Goal: Transaction & Acquisition: Purchase product/service

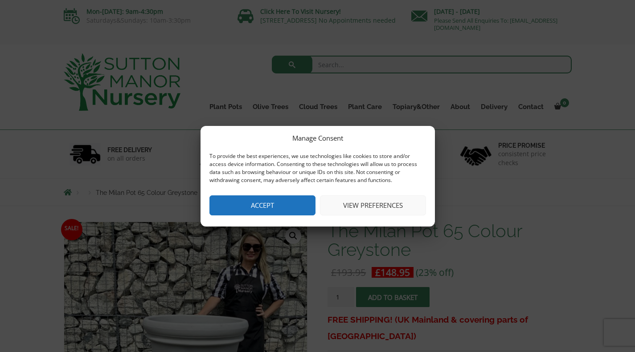
click at [372, 206] on button "View preferences" at bounding box center [373, 206] width 106 height 20
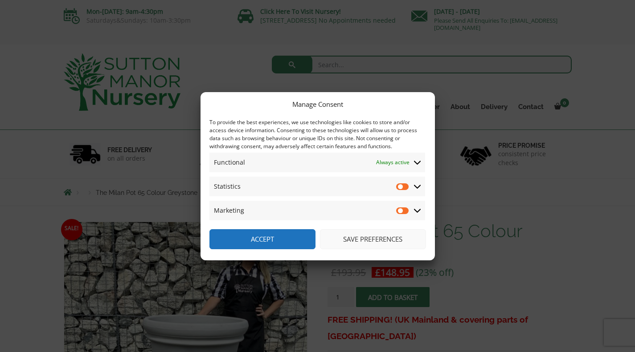
click at [369, 241] on button "Save preferences" at bounding box center [373, 239] width 106 height 20
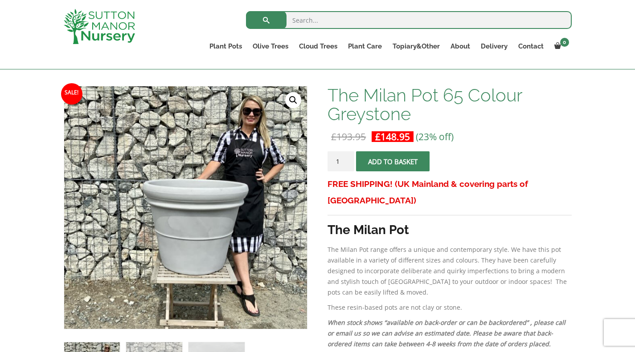
scroll to position [120, 0]
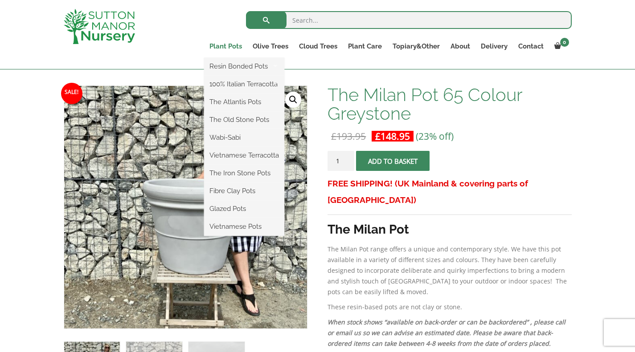
click at [227, 46] on link "Plant Pots" at bounding box center [225, 46] width 43 height 12
click at [250, 194] on link "Fibre Clay Pots" at bounding box center [244, 190] width 80 height 13
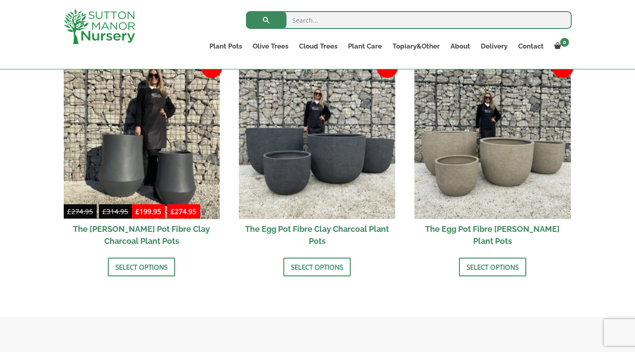
scroll to position [293, 0]
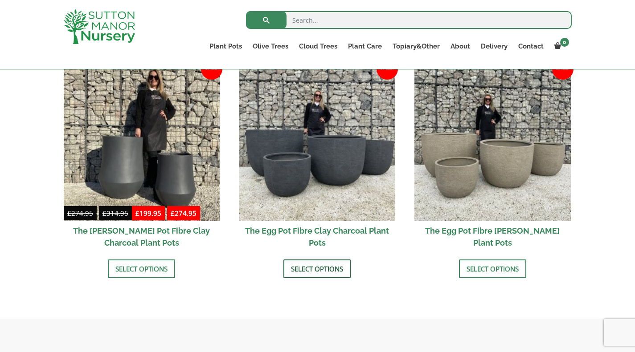
click at [336, 272] on link "Select options" at bounding box center [316, 269] width 67 height 19
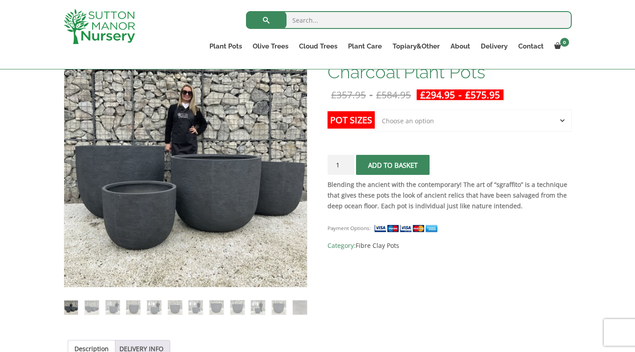
scroll to position [153, 0]
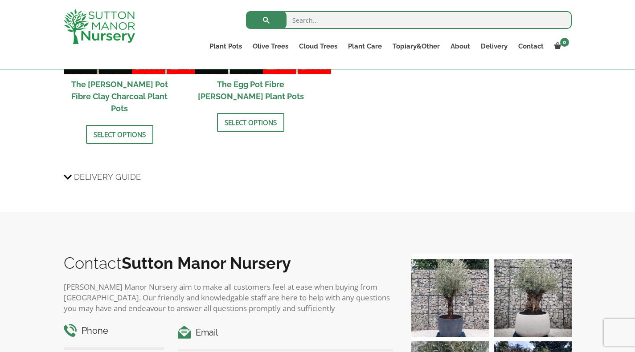
scroll to position [1323, 0]
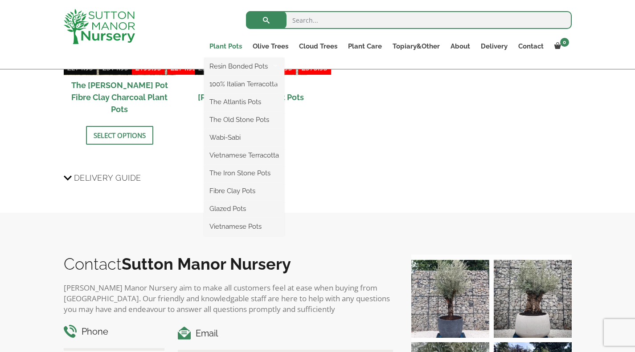
click at [224, 44] on link "Plant Pots" at bounding box center [225, 46] width 43 height 12
click at [228, 58] on ul "Resin Bonded Pots The Amalfi Pots The Milan Pots The Capri Pots The Brunello Po…" at bounding box center [244, 147] width 80 height 178
click at [246, 68] on link "Resin Bonded Pots" at bounding box center [244, 66] width 80 height 13
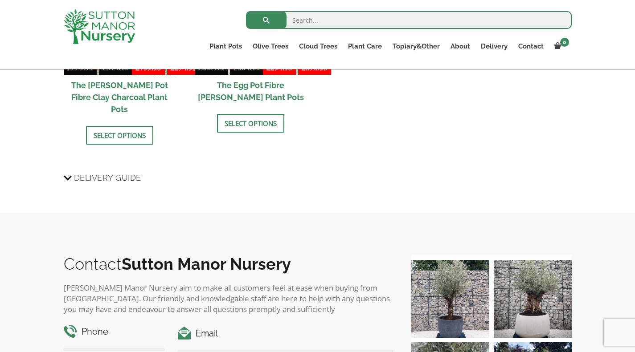
click at [519, 144] on ul "Sale! £ 274.95 - £ 314.95 £ 199.95 - £ 274.95 The Bien Hoa Pot Fibre Clay Charc…" at bounding box center [318, 63] width 508 height 200
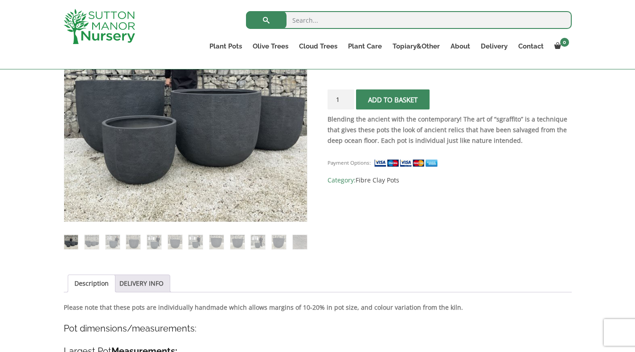
scroll to position [0, 0]
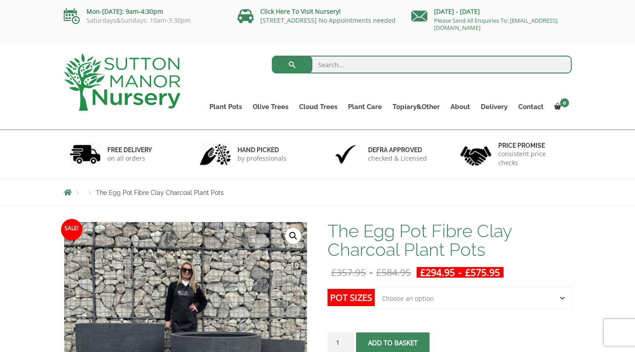
click at [340, 64] on input "search" at bounding box center [422, 65] width 300 height 18
type input "grey pots"
click at [272, 56] on button "submit" at bounding box center [292, 65] width 41 height 18
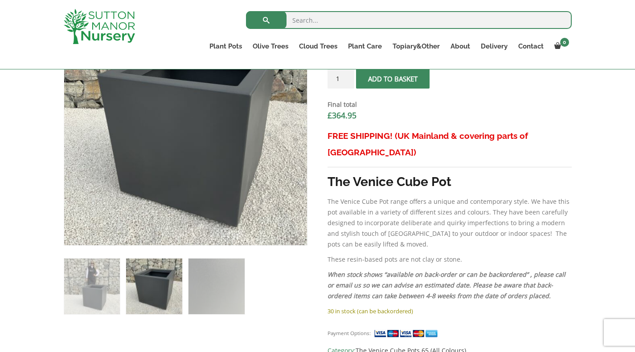
scroll to position [344, 0]
